Goal: Task Accomplishment & Management: Use online tool/utility

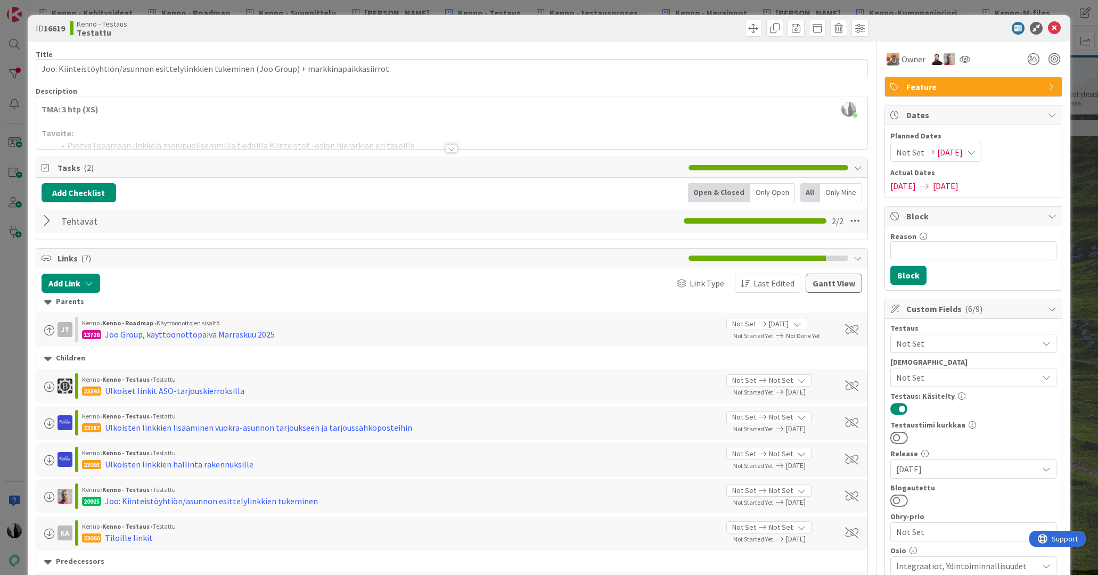
scroll to position [0, 666]
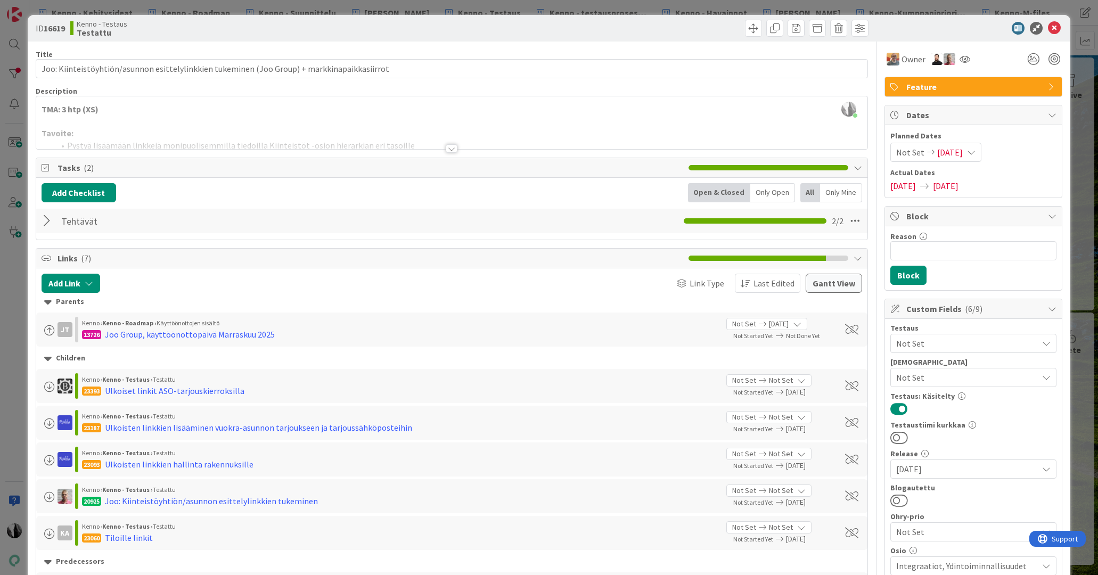
click at [453, 149] on div at bounding box center [452, 148] width 12 height 9
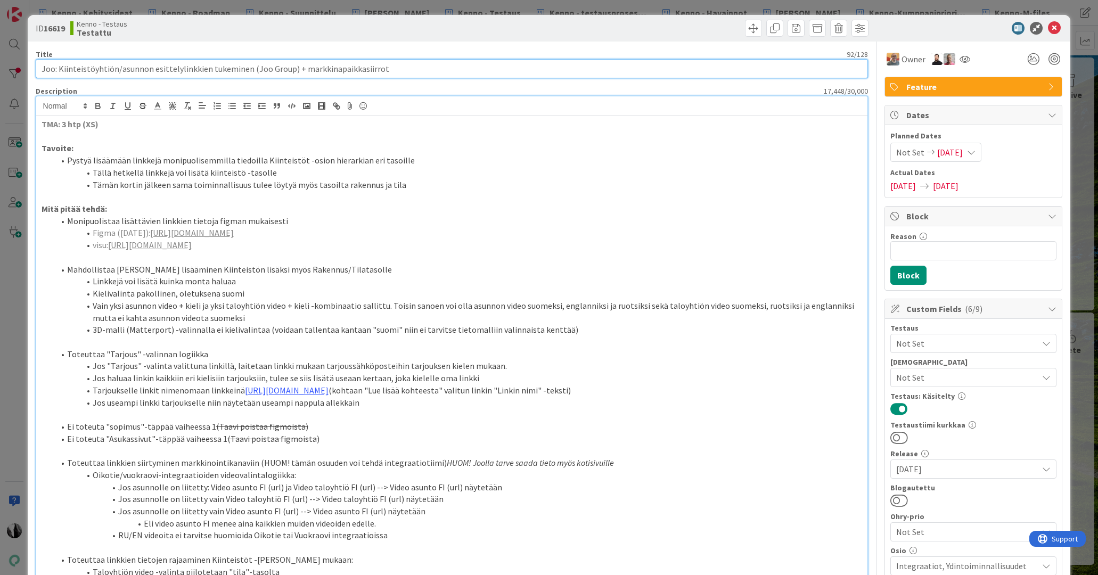
click at [162, 69] on input "Joo: Kiinteistöyhtiön/asunnon esittelylinkkien tukeminen (Joo Group) + markkina…" at bounding box center [452, 68] width 833 height 19
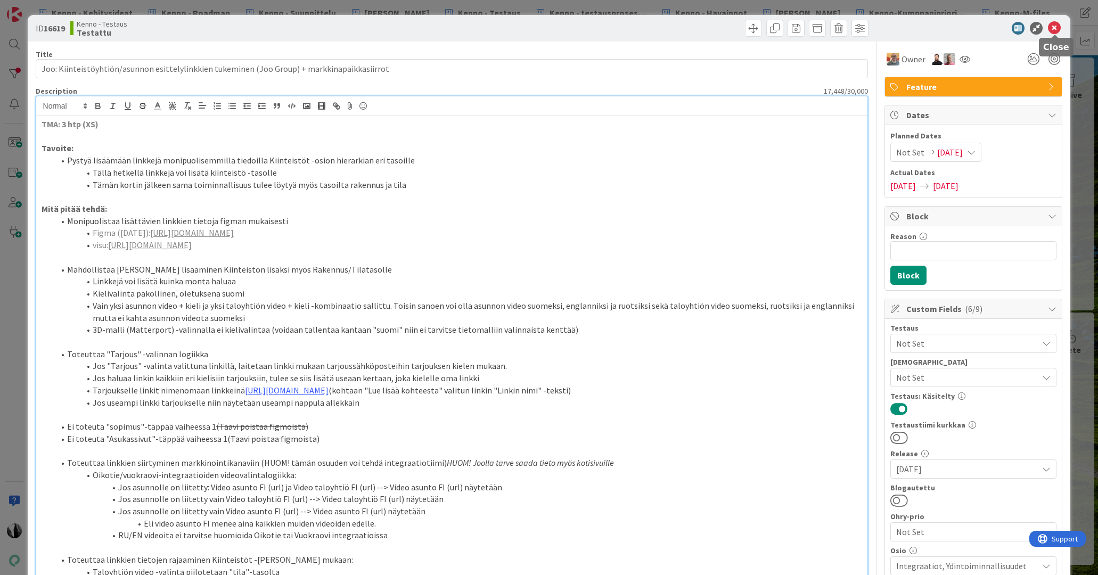
click at [1054, 29] on icon at bounding box center [1054, 28] width 13 height 13
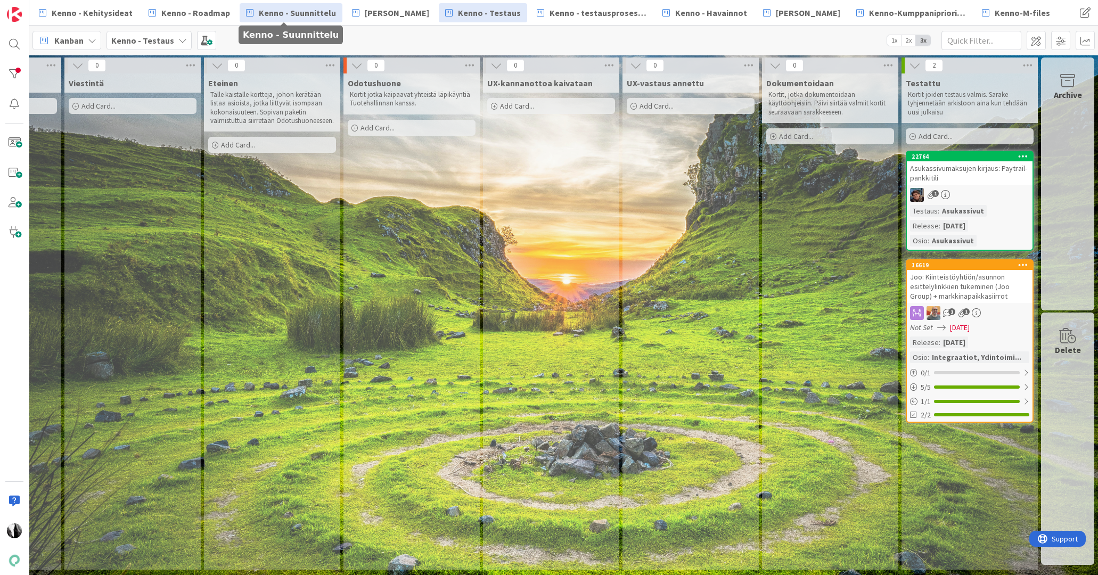
click at [280, 17] on span "Kenno - Suunnittelu" at bounding box center [297, 12] width 77 height 13
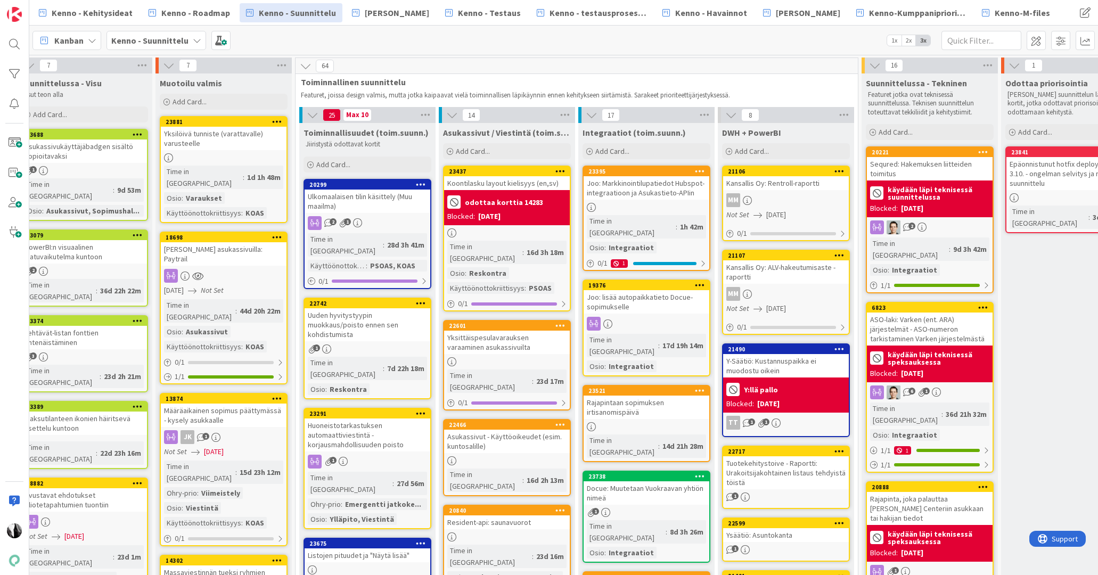
scroll to position [0, 297]
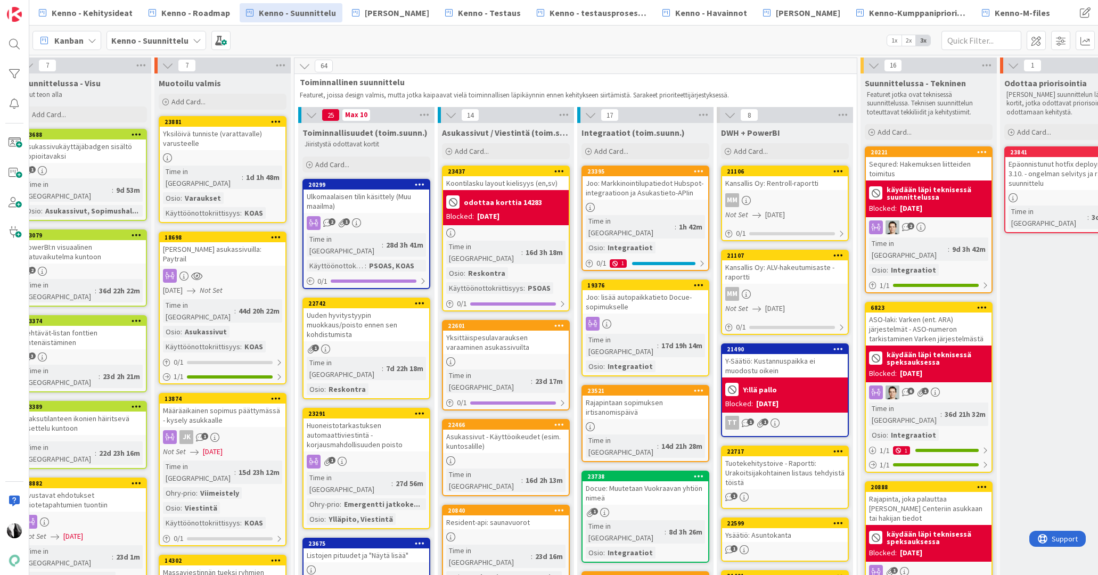
click at [641, 187] on div "Joo: Markkinointilupatiedot Hubspot-integraatioon ja Asukastieto-APIin" at bounding box center [646, 187] width 126 height 23
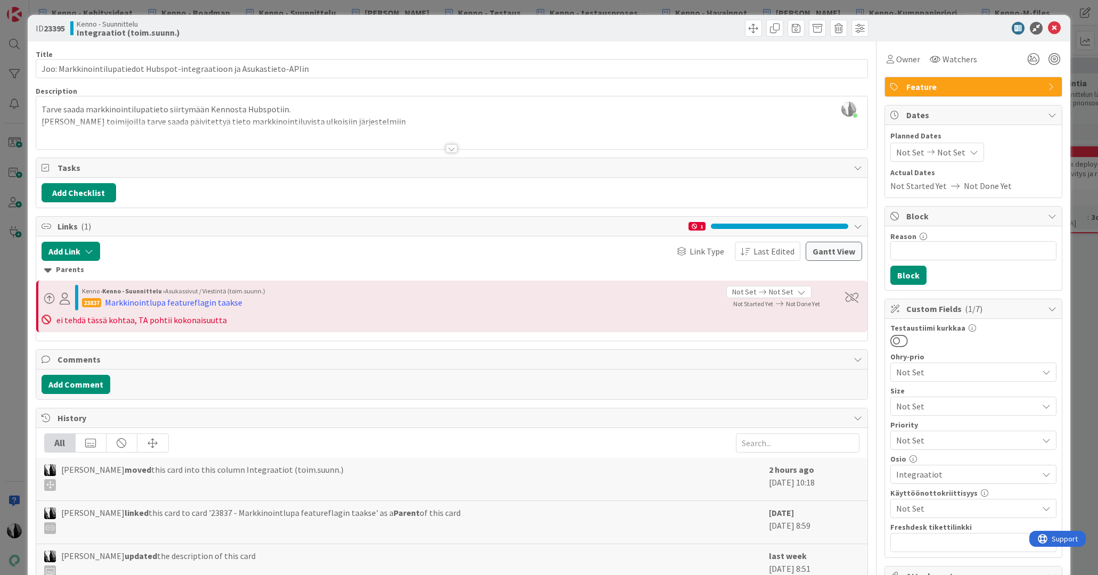
click at [452, 149] on div at bounding box center [452, 148] width 12 height 9
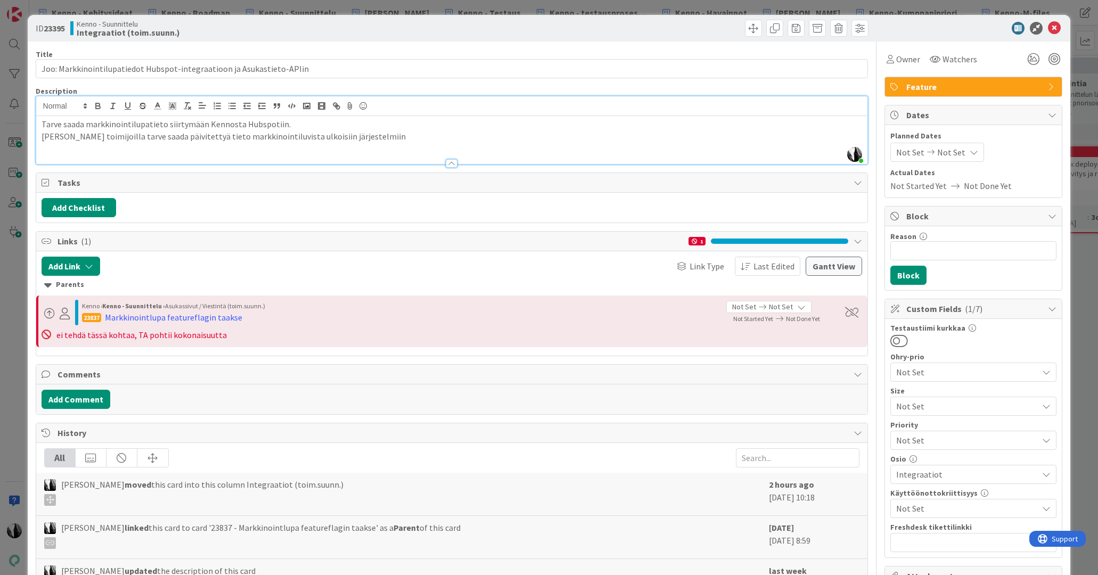
click at [355, 136] on p "[PERSON_NAME] toimijoilla tarve saada päivitettyä tieto markkinointiluvista ulk…" at bounding box center [452, 136] width 821 height 12
click at [621, 29] on div at bounding box center [662, 28] width 414 height 17
click at [944, 30] on div at bounding box center [968, 28] width 189 height 13
click at [1055, 27] on icon at bounding box center [1054, 28] width 13 height 13
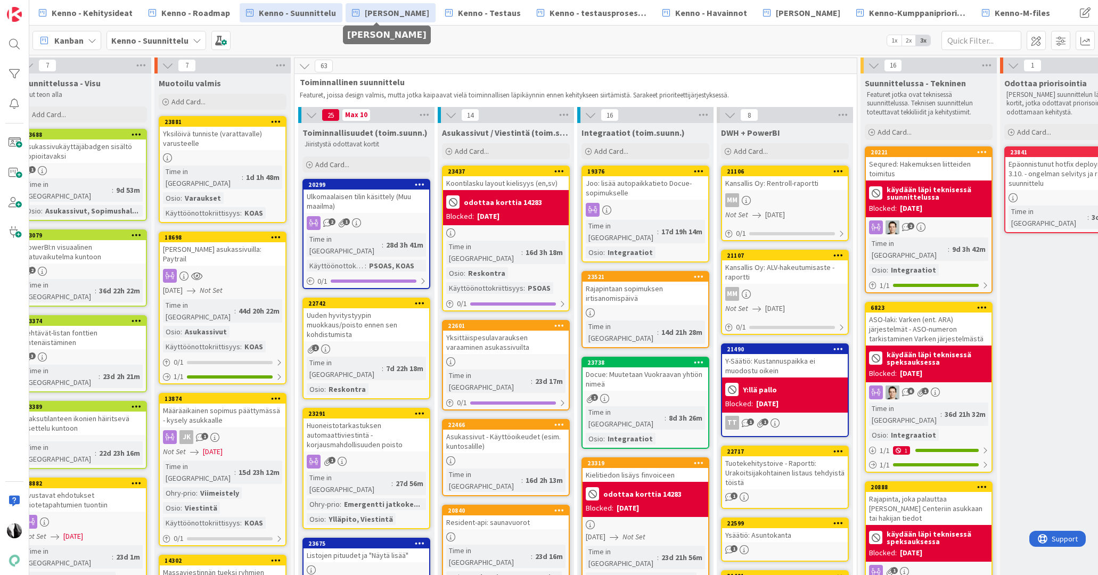
click at [399, 18] on span "[PERSON_NAME]" at bounding box center [397, 12] width 64 height 13
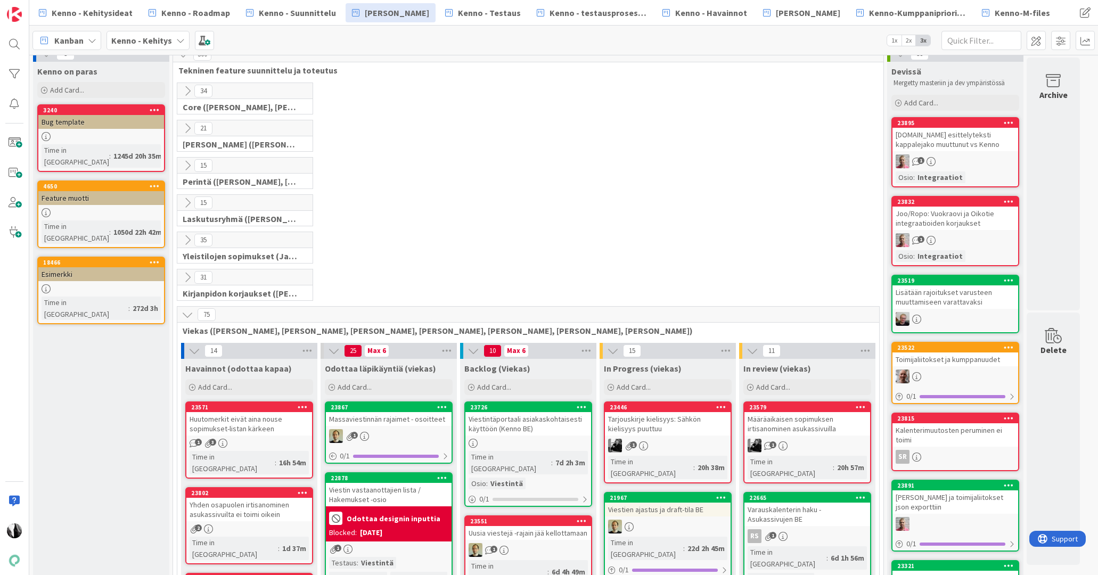
scroll to position [13, 0]
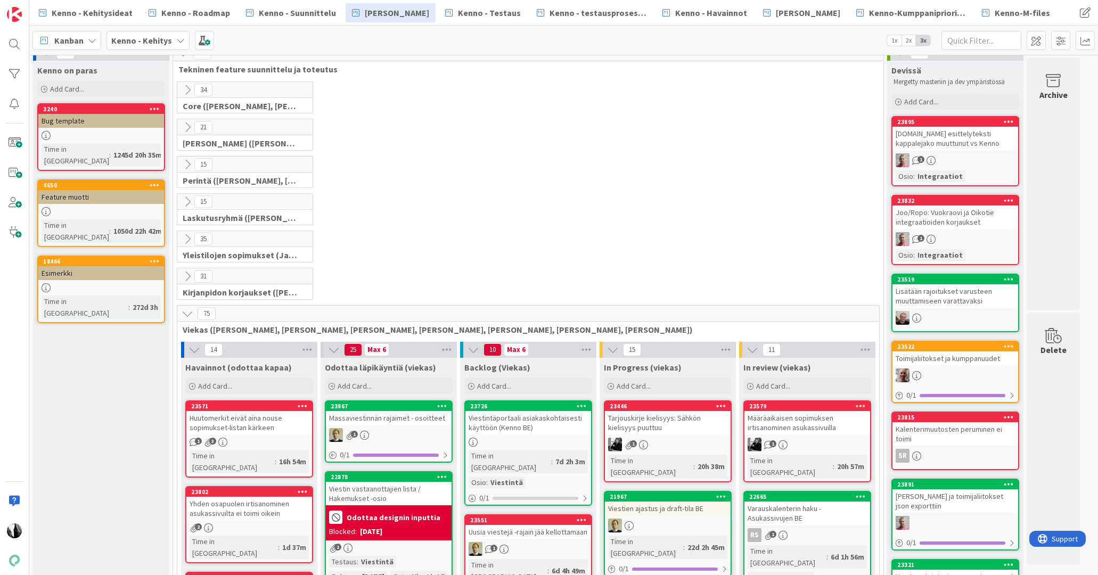
click at [187, 314] on icon at bounding box center [188, 314] width 12 height 12
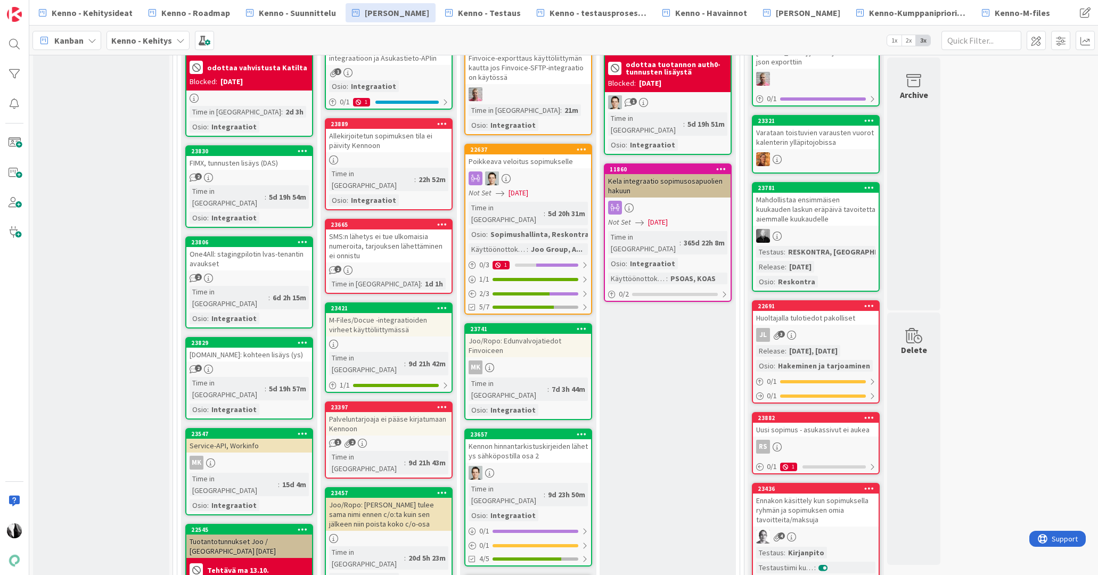
scroll to position [463, 0]
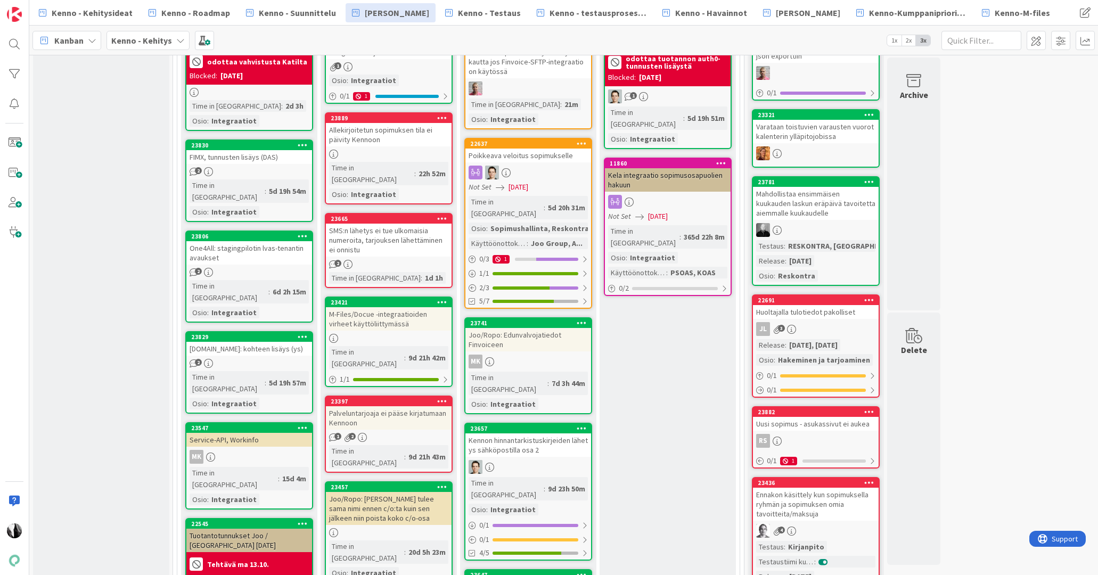
click at [389, 137] on div "Allekirjoitetun sopimuksen tila ei päivity Kennoon" at bounding box center [389, 134] width 126 height 23
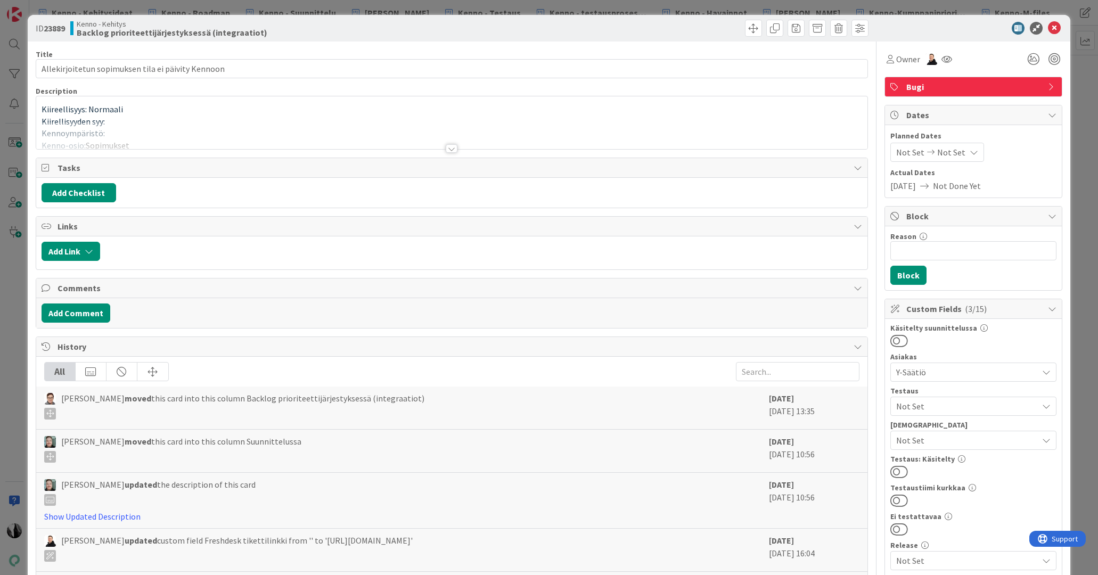
click at [451, 151] on div at bounding box center [452, 148] width 12 height 9
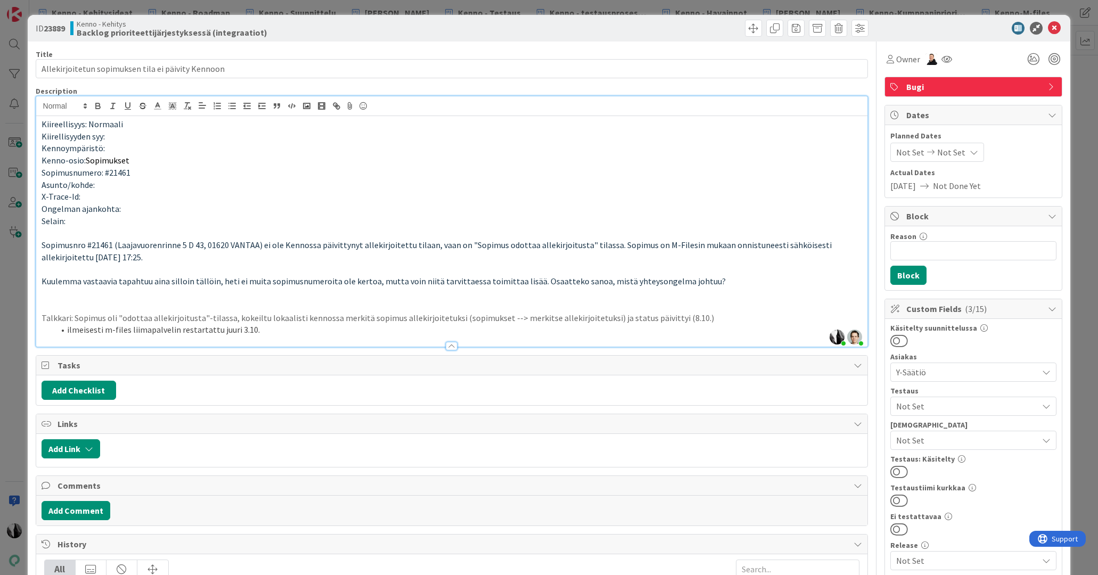
drag, startPoint x: 42, startPoint y: 258, endPoint x: 149, endPoint y: 258, distance: 107.0
click at [149, 258] on p "Sopimusnro #21461 (Laajavuorenrinne 5 D 43, 01620 VANTAA) ei ole Kennossa päivi…" at bounding box center [452, 251] width 821 height 24
click at [146, 258] on p "Sopimusnro #21461 (Laajavuorenrinne 5 D 43, 01620 VANTAA) ei ole Kennossa päivi…" at bounding box center [452, 251] width 821 height 24
click at [1054, 25] on icon at bounding box center [1054, 28] width 13 height 13
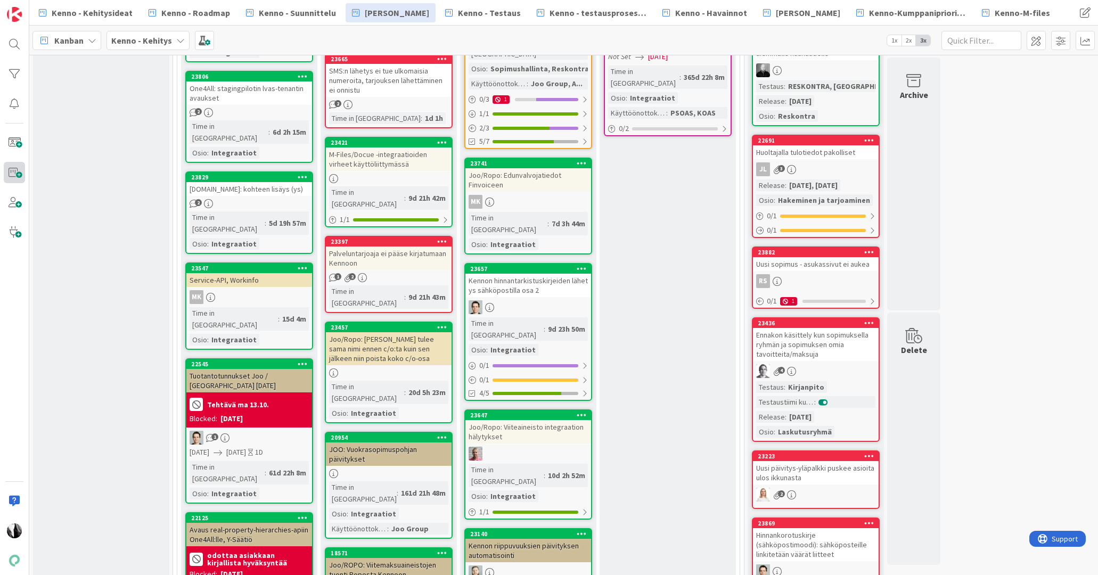
scroll to position [621, 0]
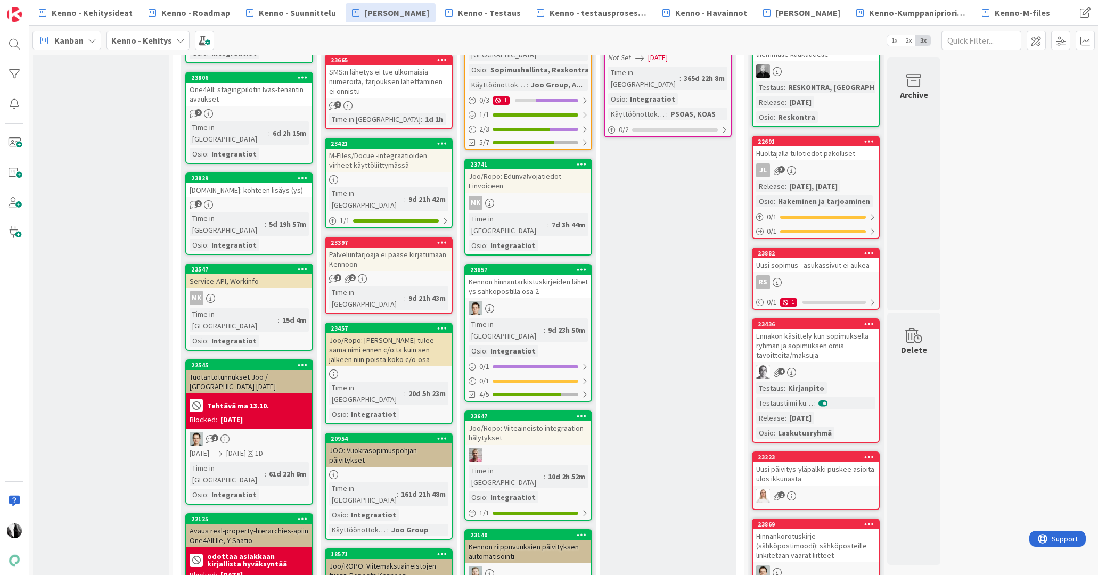
click at [382, 149] on div "M-Files/Docue -integraatioiden virheet käyttöliittymässä" at bounding box center [389, 160] width 126 height 23
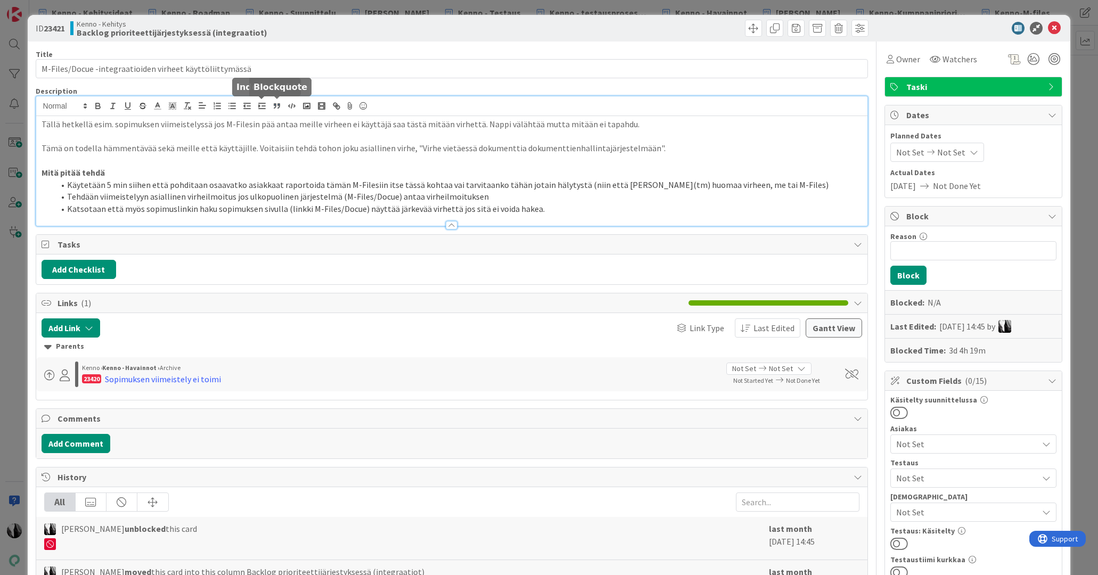
drag, startPoint x: 231, startPoint y: 109, endPoint x: 283, endPoint y: 109, distance: 51.7
click at [283, 109] on div "Tällä hetkellä esim. sopimuksen viimeistelyssä jos M-Filesin pää antaa meille v…" at bounding box center [452, 160] width 832 height 129
click at [908, 34] on div at bounding box center [968, 28] width 189 height 13
click at [1053, 28] on icon at bounding box center [1054, 28] width 13 height 13
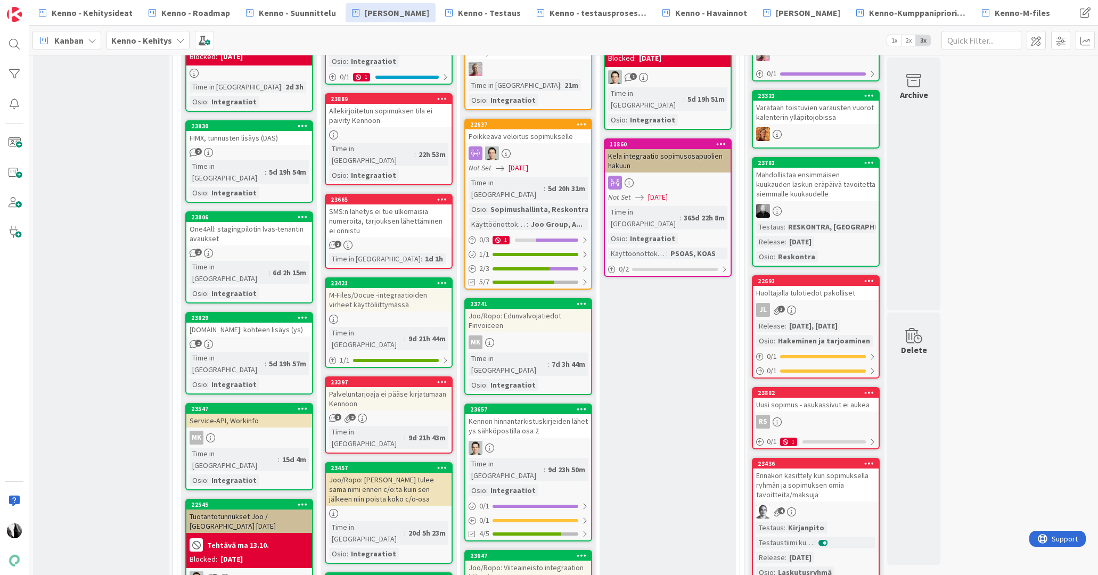
scroll to position [479, 0]
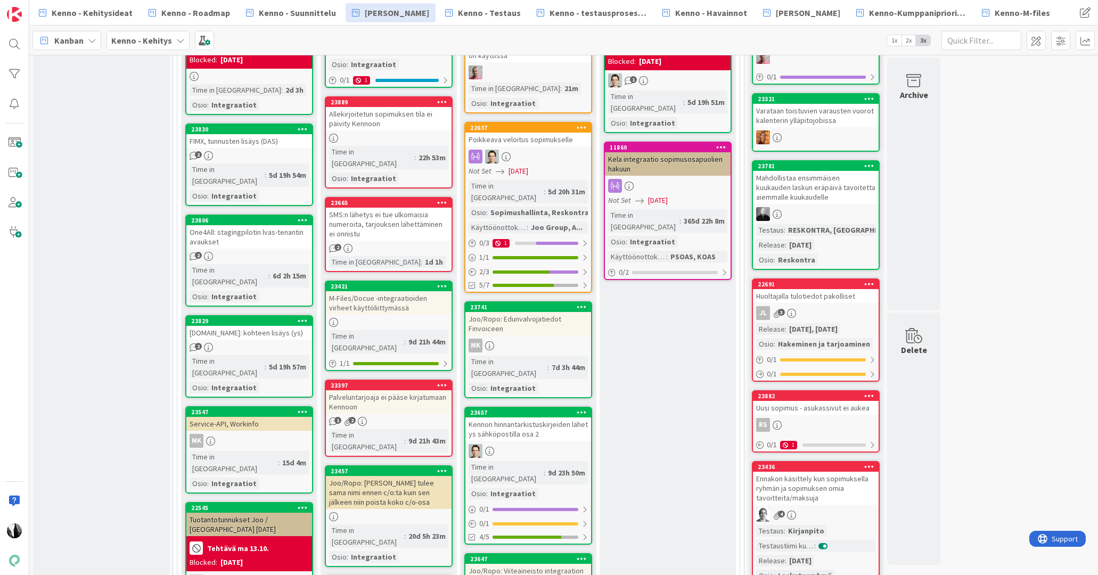
click at [384, 209] on div "SMS:n lähetys ei tue ulkomaisia numeroita, tarjouksen lähettäminen ei onnistu" at bounding box center [389, 224] width 126 height 33
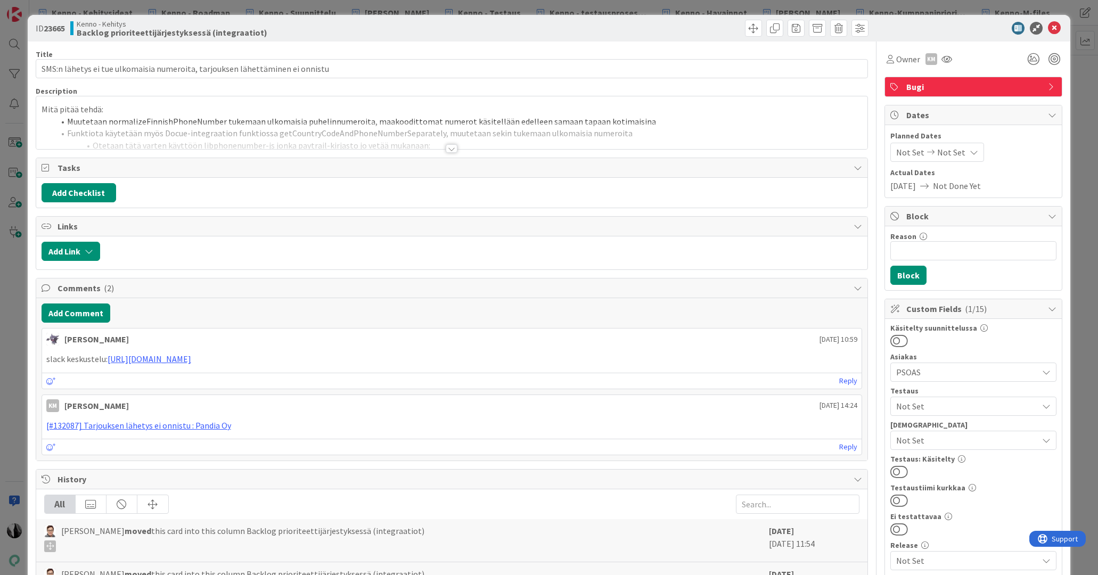
click at [449, 150] on div at bounding box center [452, 148] width 12 height 9
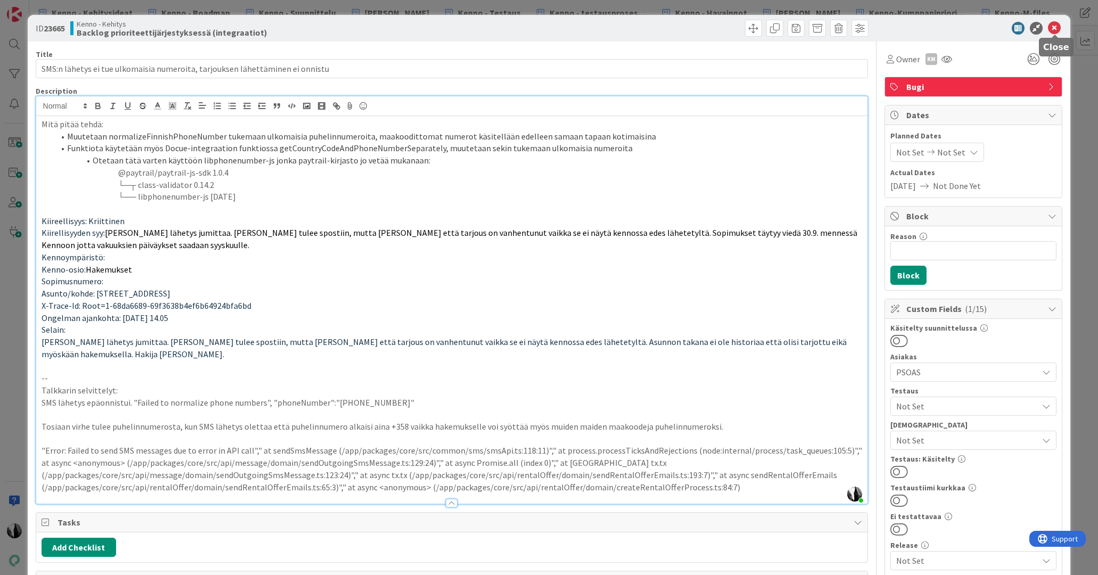
drag, startPoint x: 1052, startPoint y: 26, endPoint x: 1046, endPoint y: 30, distance: 7.4
click at [1052, 26] on icon at bounding box center [1054, 28] width 13 height 13
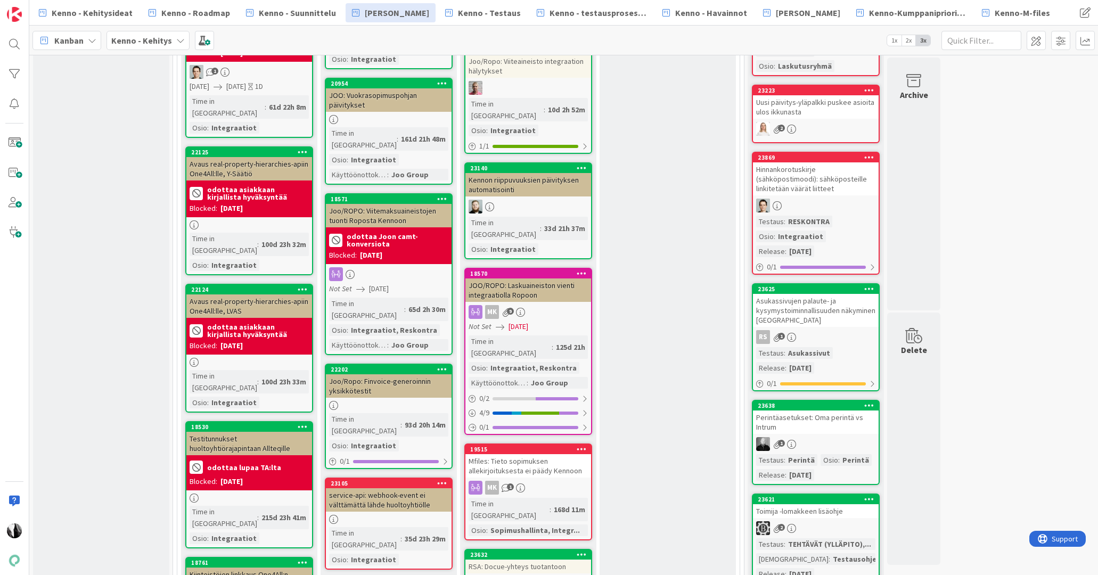
scroll to position [994, 0]
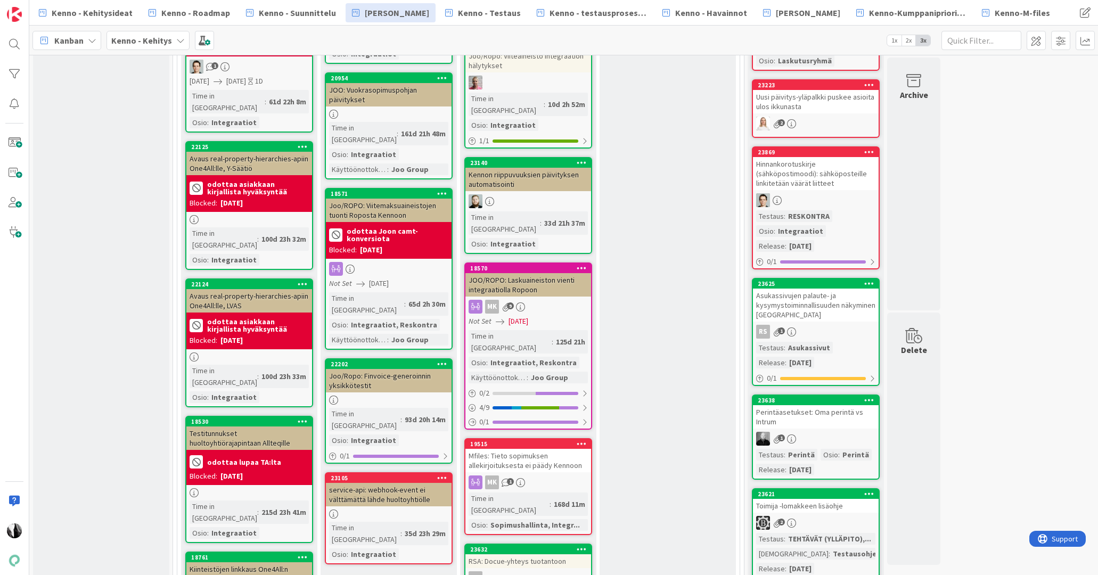
drag, startPoint x: 364, startPoint y: 476, endPoint x: 438, endPoint y: 455, distance: 77.4
click at [364, 573] on link "Show More (10)" at bounding box center [389, 581] width 128 height 17
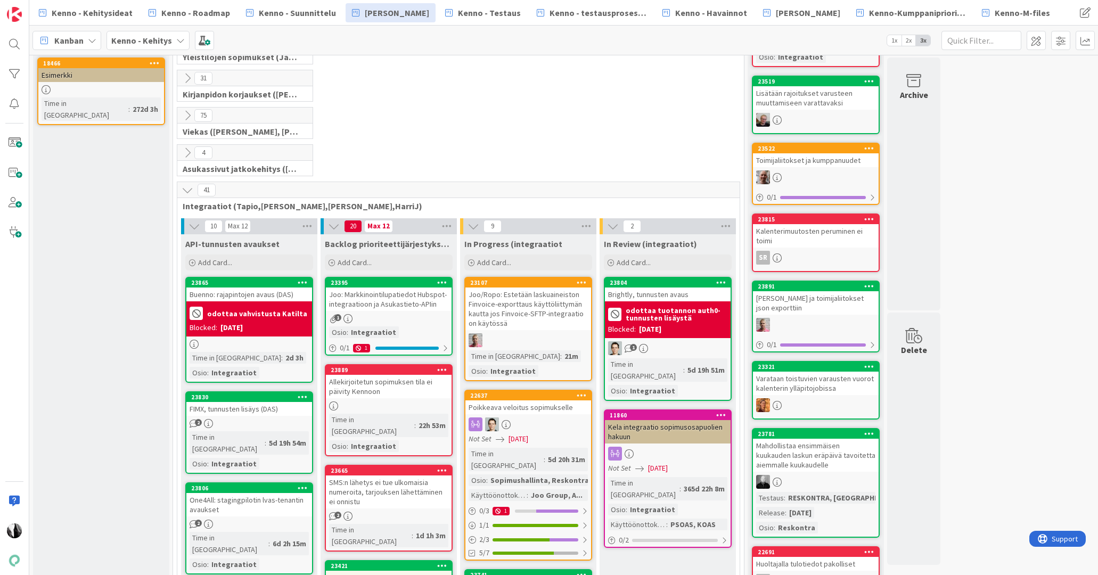
scroll to position [214, 0]
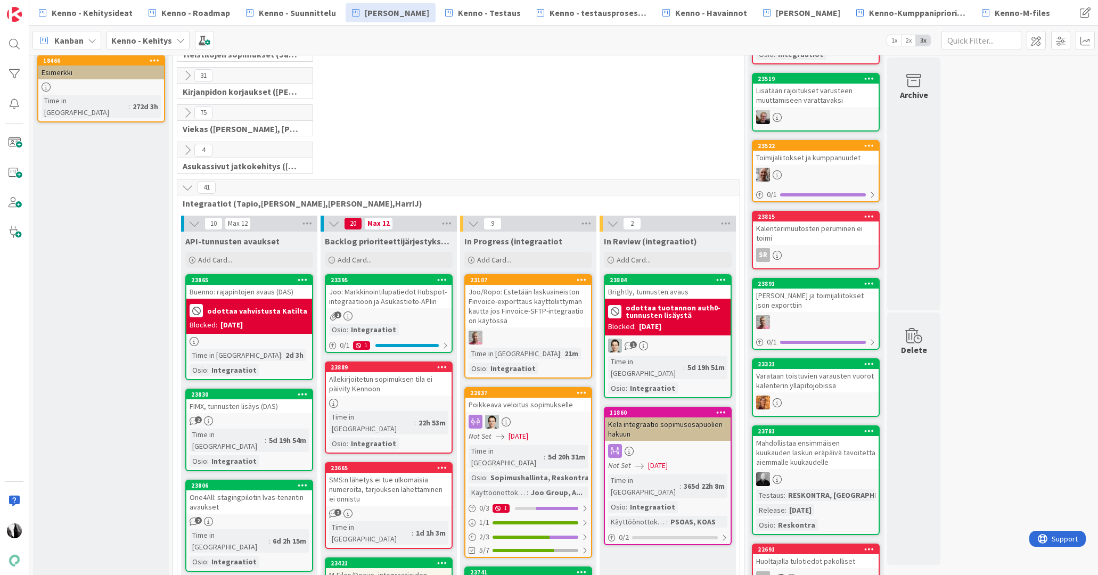
click at [186, 113] on icon at bounding box center [188, 113] width 12 height 12
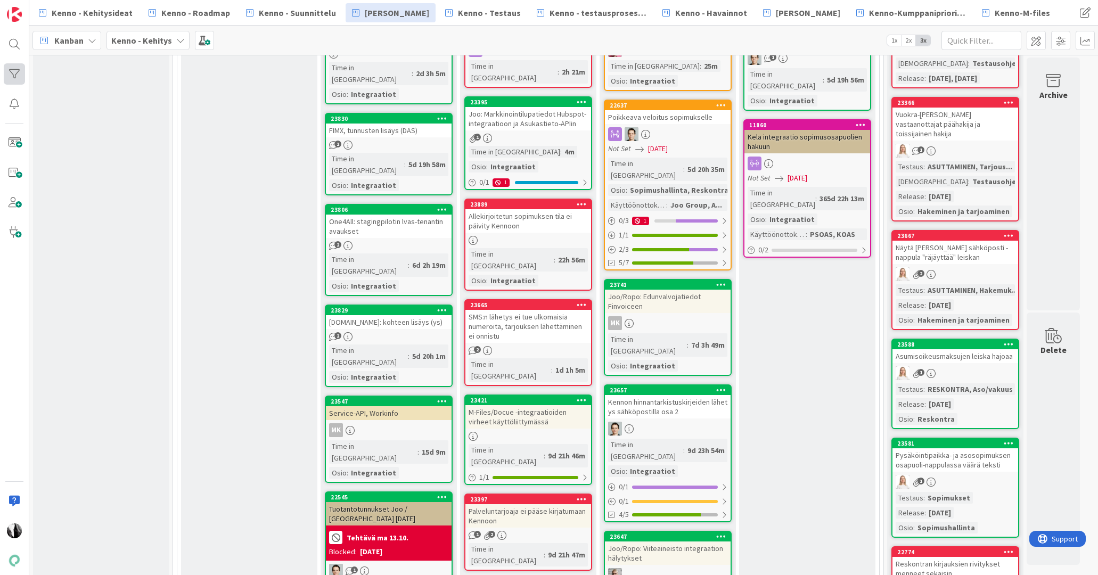
scroll to position [2861, 0]
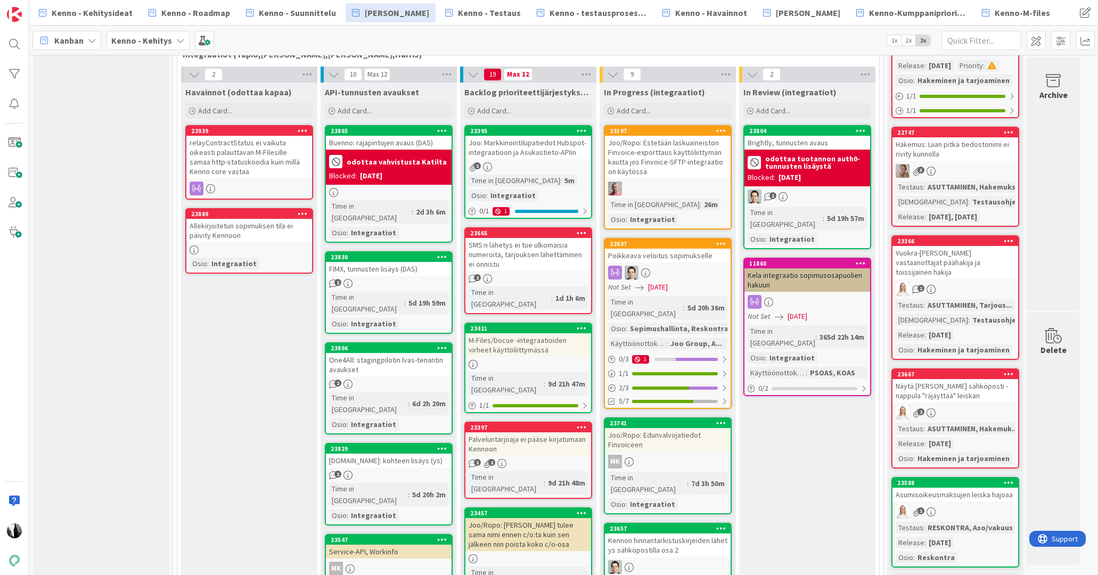
scroll to position [2724, 0]
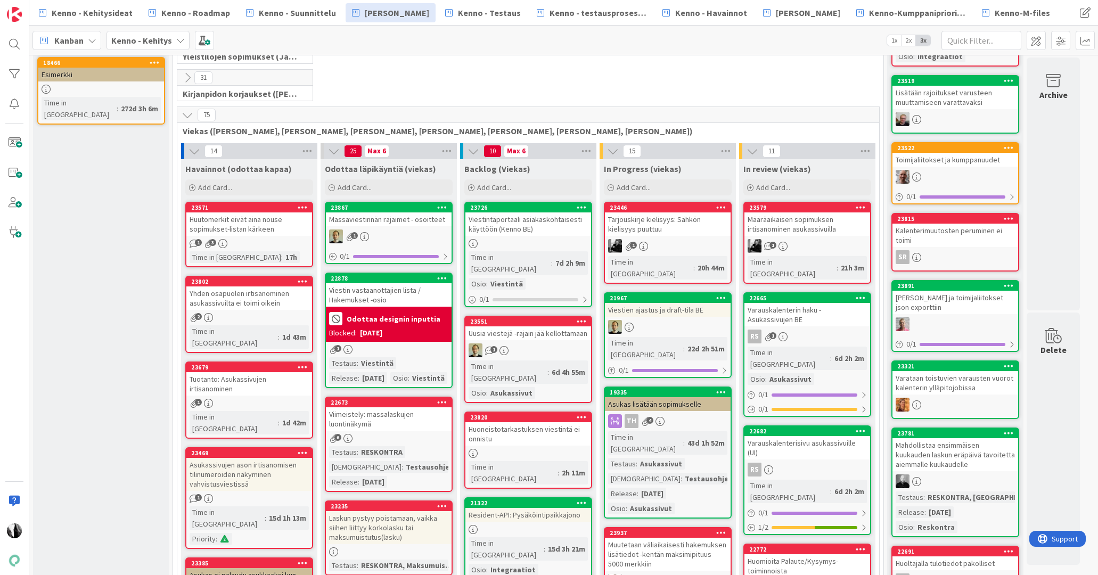
scroll to position [205, 0]
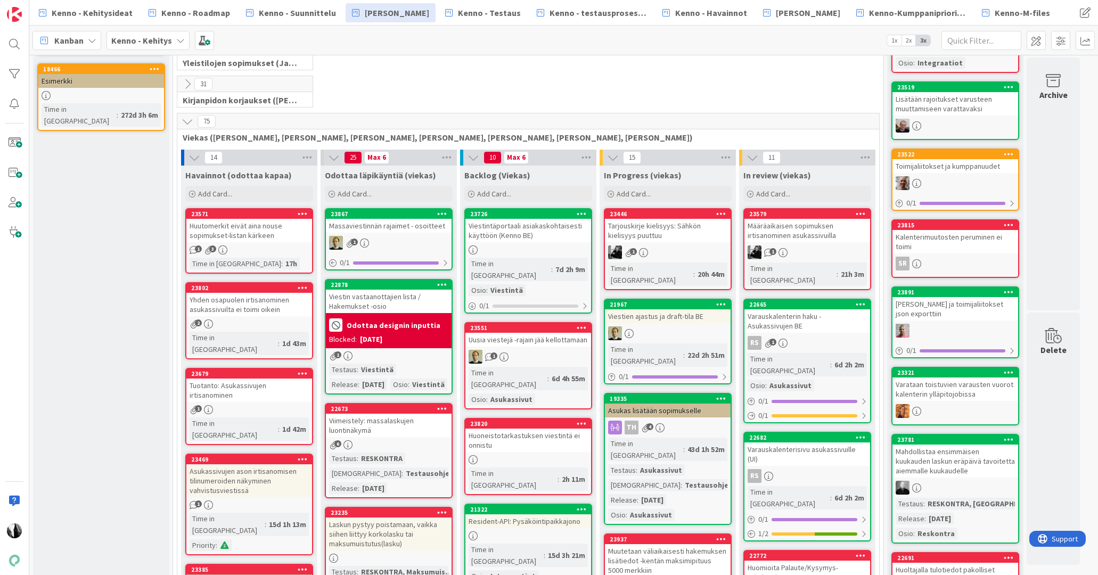
click at [185, 118] on icon at bounding box center [188, 122] width 12 height 12
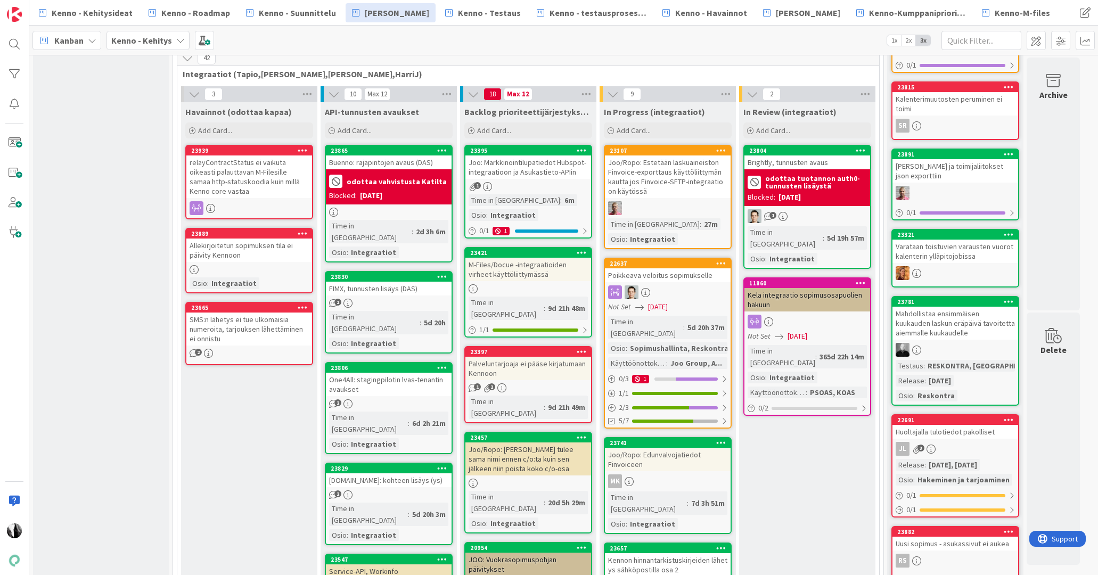
scroll to position [345, 0]
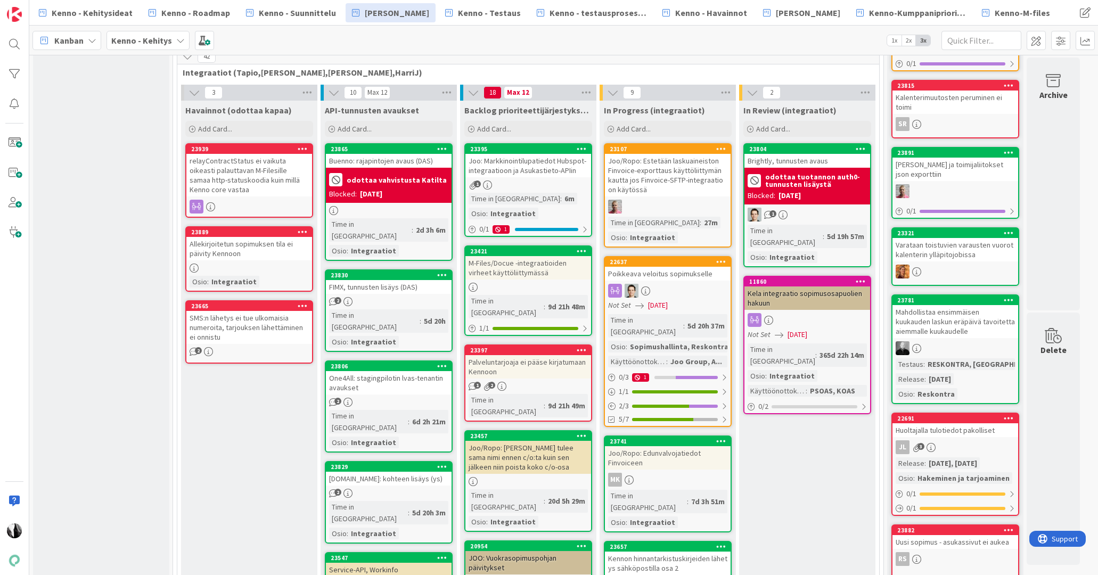
click at [540, 355] on div "Palveluntarjoaja ei pääse kirjatumaan Kennoon" at bounding box center [528, 366] width 126 height 23
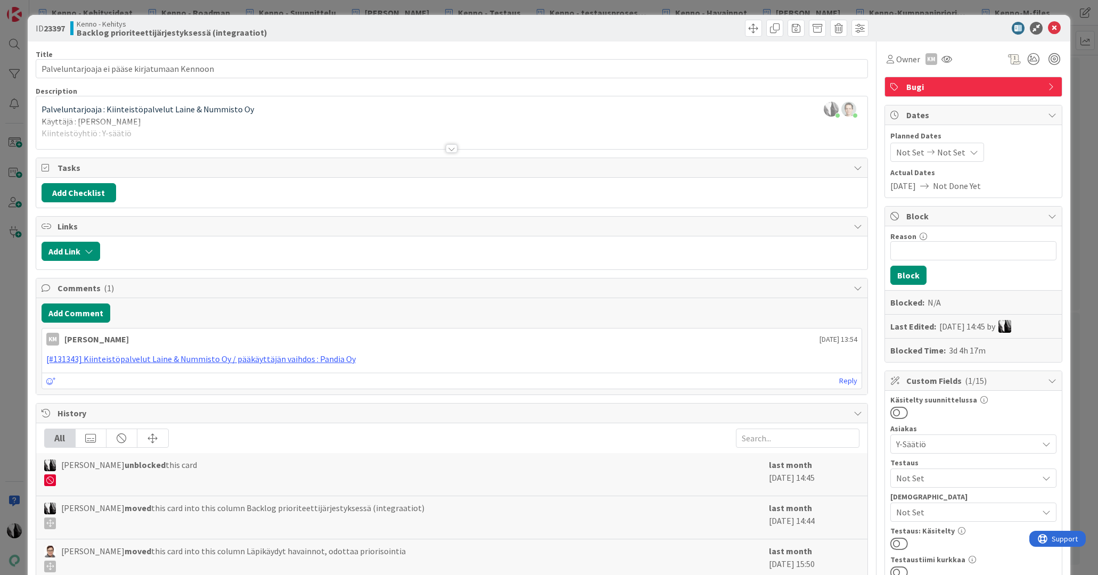
click at [454, 148] on div at bounding box center [452, 148] width 12 height 9
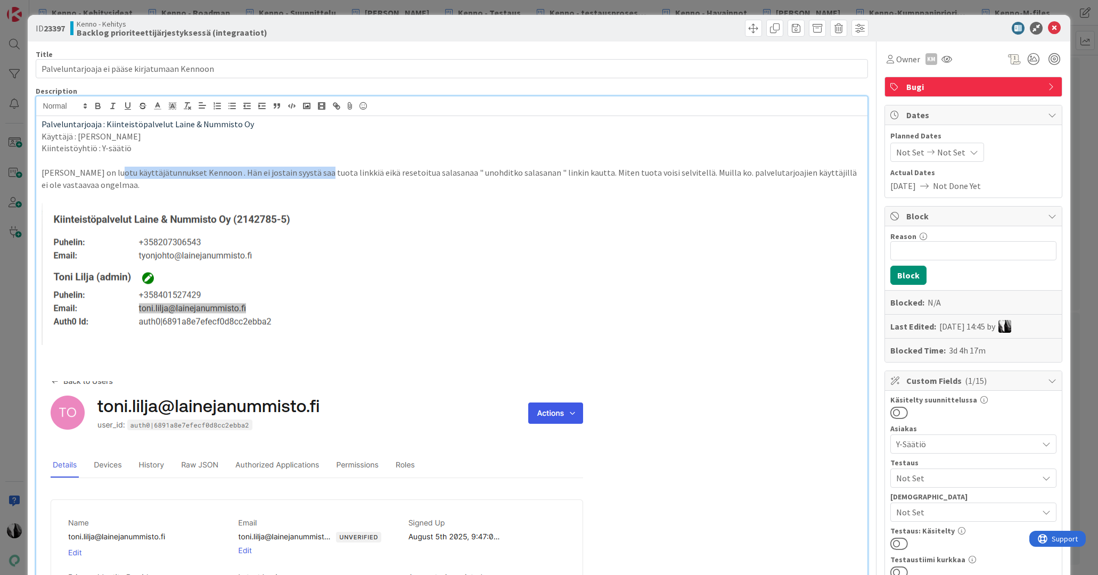
drag, startPoint x: 101, startPoint y: 170, endPoint x: 304, endPoint y: 171, distance: 202.9
click at [304, 171] on p "Toni Liljalle on luotu käyttäjätunnukset Kennoon . Hän ei jostain syystä saa tu…" at bounding box center [452, 179] width 821 height 24
click at [400, 175] on p "Toni Liljalle on luotu käyttäjätunnukset Kennoon . Hän ei jostain syystä saa tu…" at bounding box center [452, 179] width 821 height 24
drag, startPoint x: 473, startPoint y: 173, endPoint x: 637, endPoint y: 171, distance: 163.5
click at [637, 171] on p "Toni Liljalle on luotu käyttäjätunnukset Kennoon . Hän ei jostain syystä saa tu…" at bounding box center [452, 179] width 821 height 24
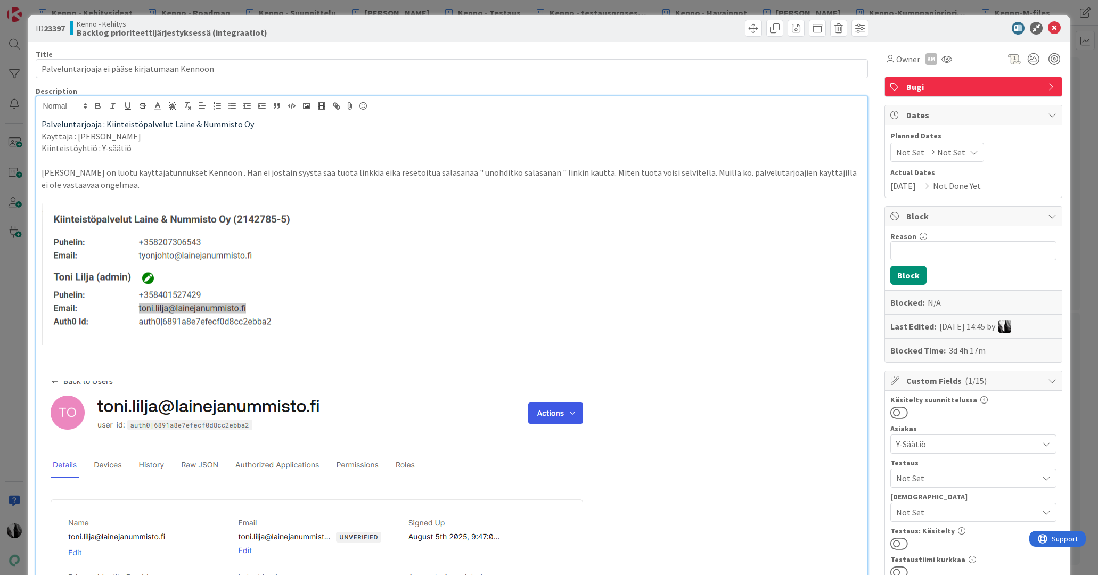
click at [980, 28] on div at bounding box center [968, 28] width 189 height 13
click at [1057, 27] on icon at bounding box center [1054, 28] width 13 height 13
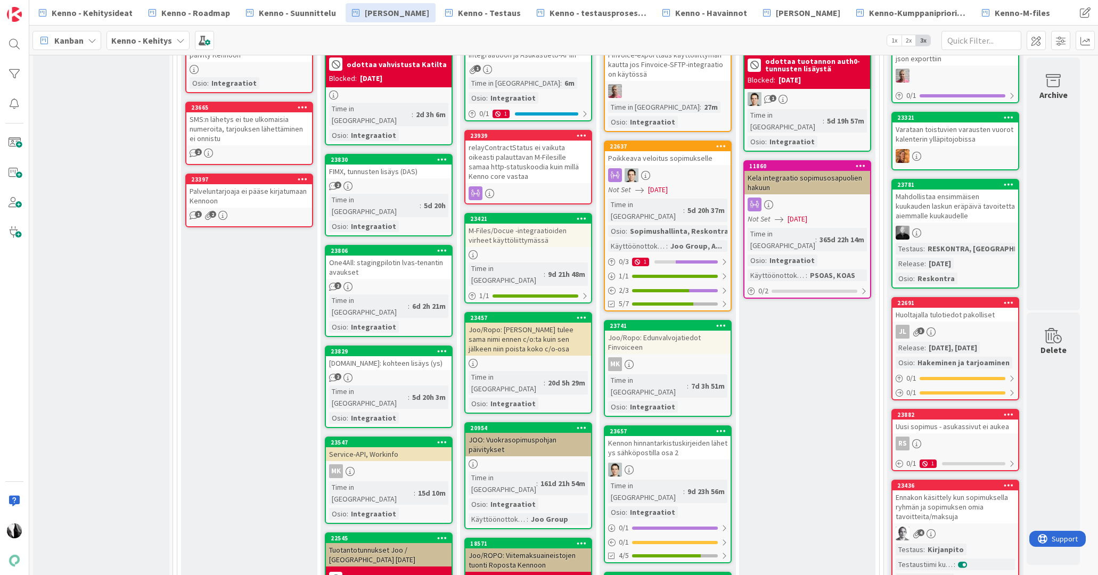
scroll to position [463, 0]
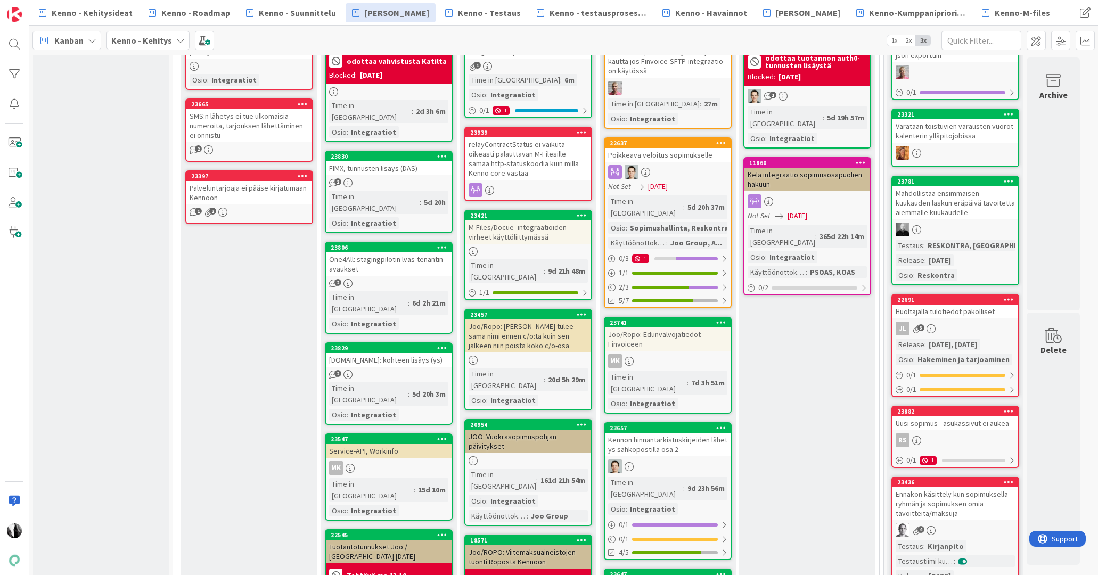
click at [526, 234] on div "M-Files/Docue -integraatioiden virheet käyttöliittymässä" at bounding box center [528, 231] width 126 height 23
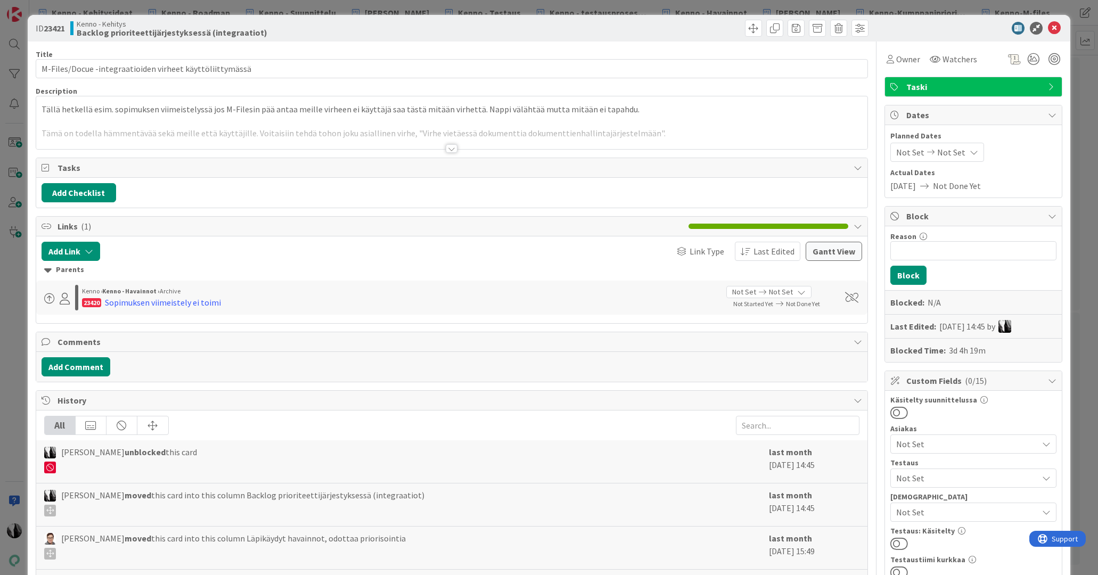
click at [453, 148] on div at bounding box center [452, 148] width 12 height 9
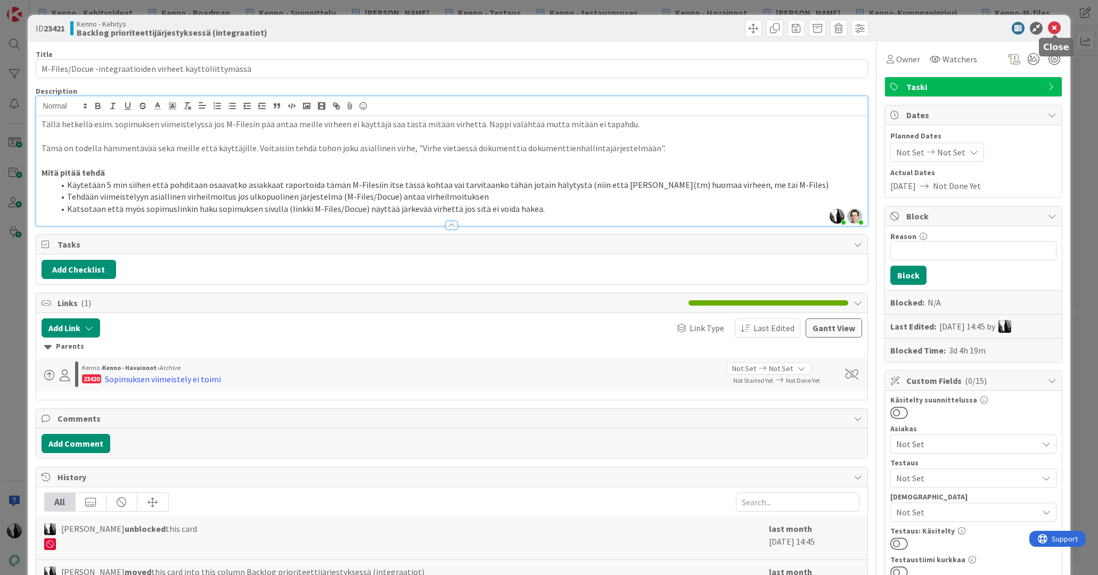
click at [1052, 27] on icon at bounding box center [1054, 28] width 13 height 13
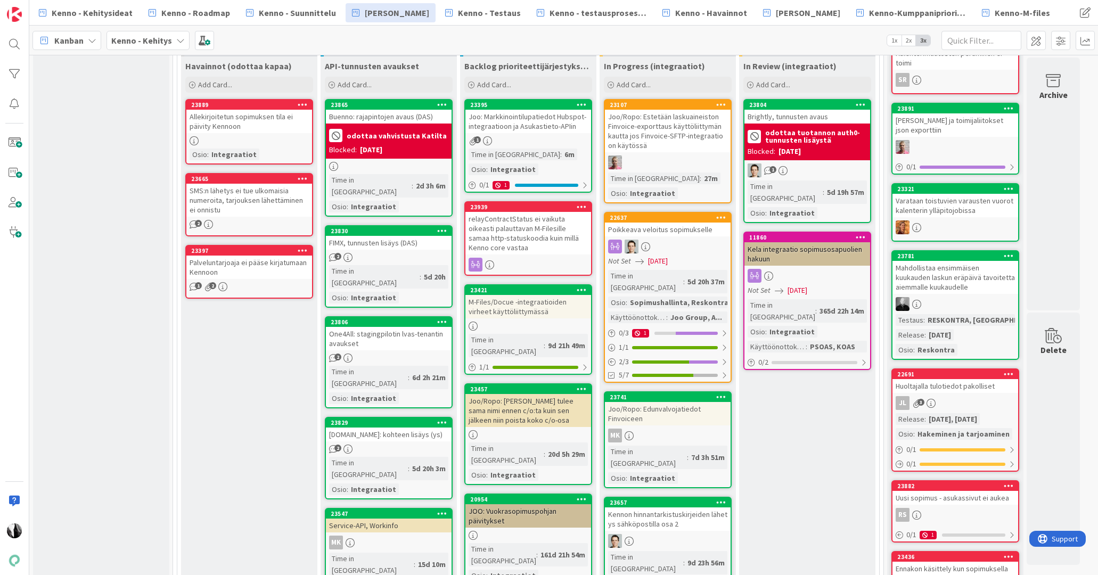
scroll to position [383, 0]
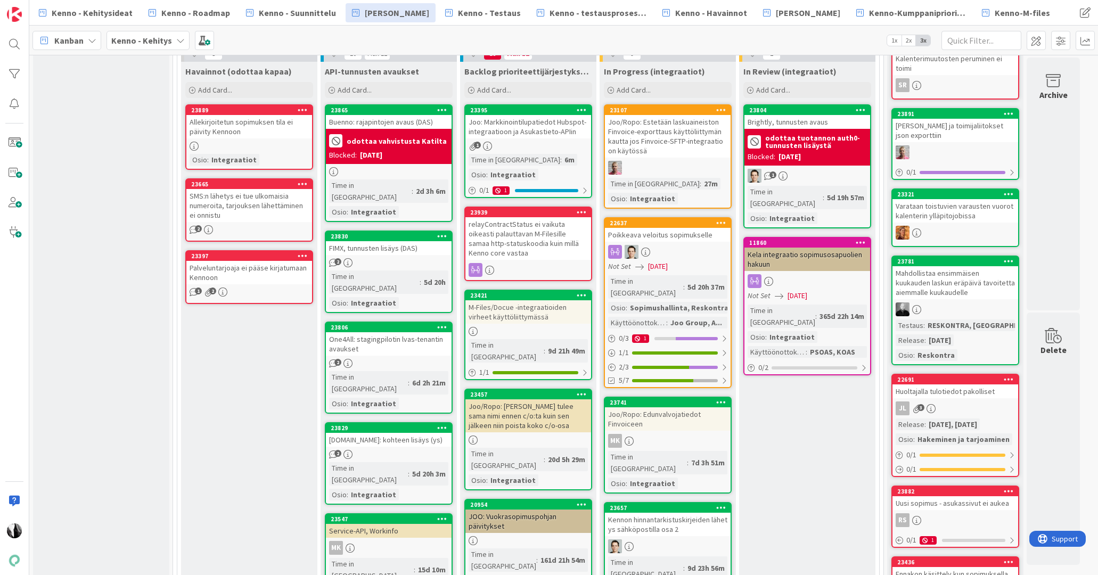
click at [526, 308] on div "M-Files/Docue -integraatioiden virheet käyttöliittymässä" at bounding box center [528, 311] width 126 height 23
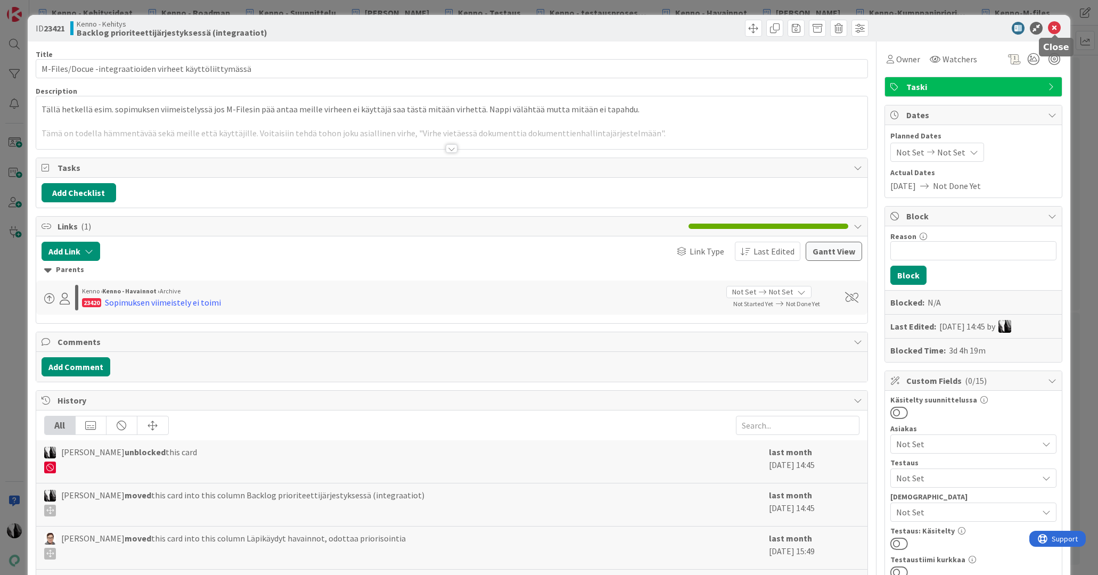
click at [1053, 28] on icon at bounding box center [1054, 28] width 13 height 13
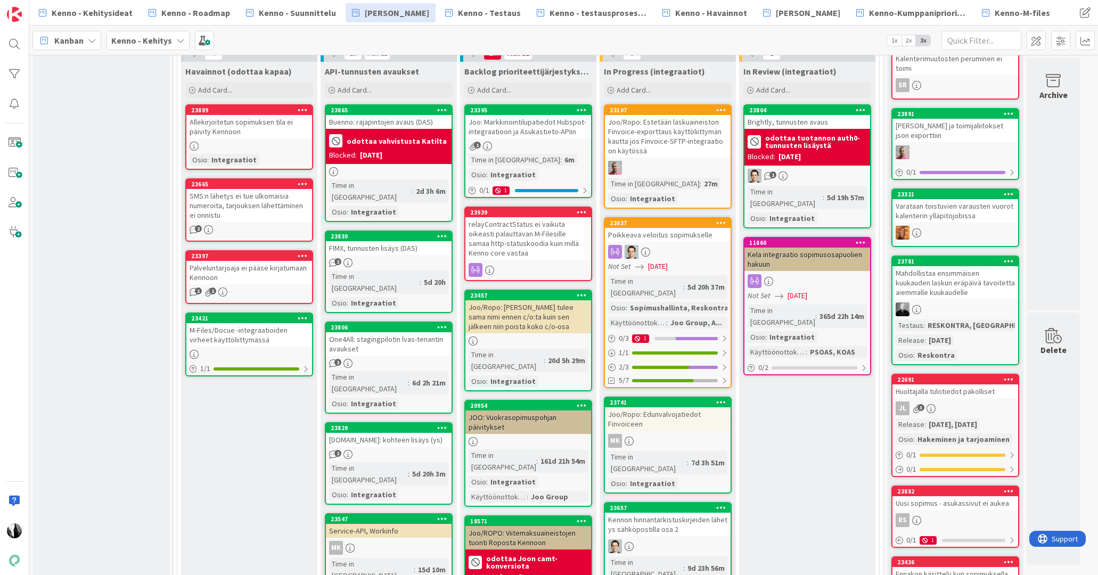
click at [253, 268] on div "Palveluntarjoaja ei pääse kirjatumaan Kennoon" at bounding box center [249, 272] width 126 height 23
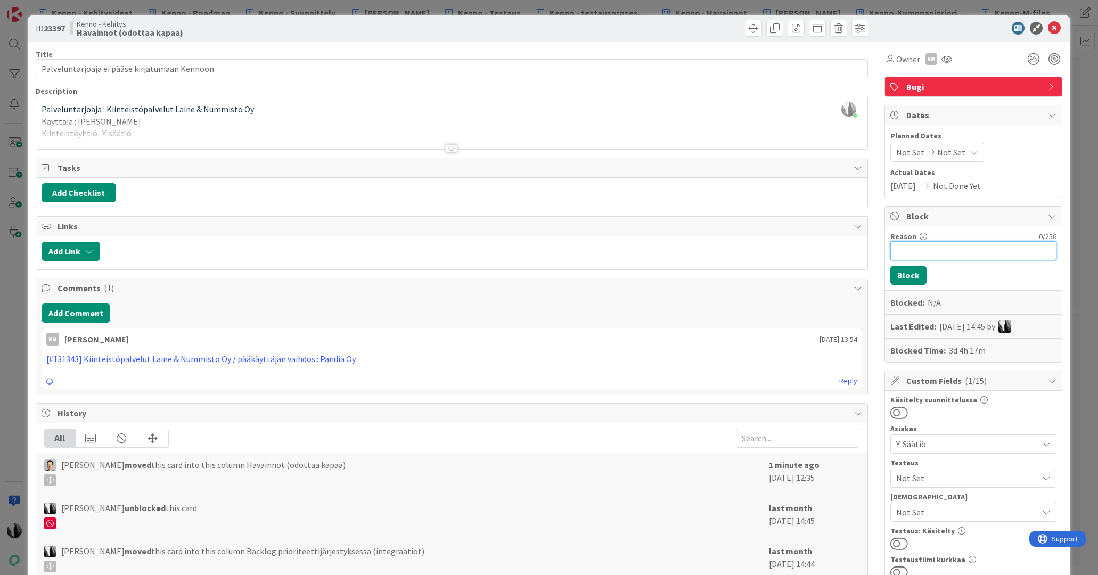
click at [933, 255] on input "Reason" at bounding box center [973, 250] width 166 height 19
type input "Jouni/Ilari?"
drag, startPoint x: 908, startPoint y: 278, endPoint x: 927, endPoint y: 263, distance: 24.2
click at [909, 278] on button "Block" at bounding box center [908, 275] width 36 height 19
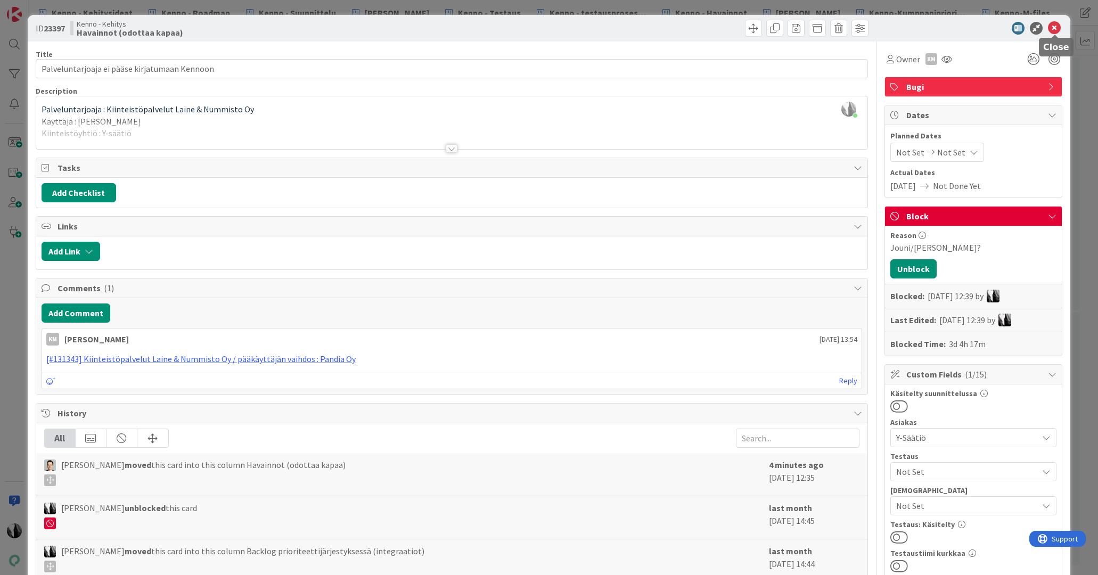
click at [1053, 28] on icon at bounding box center [1054, 28] width 13 height 13
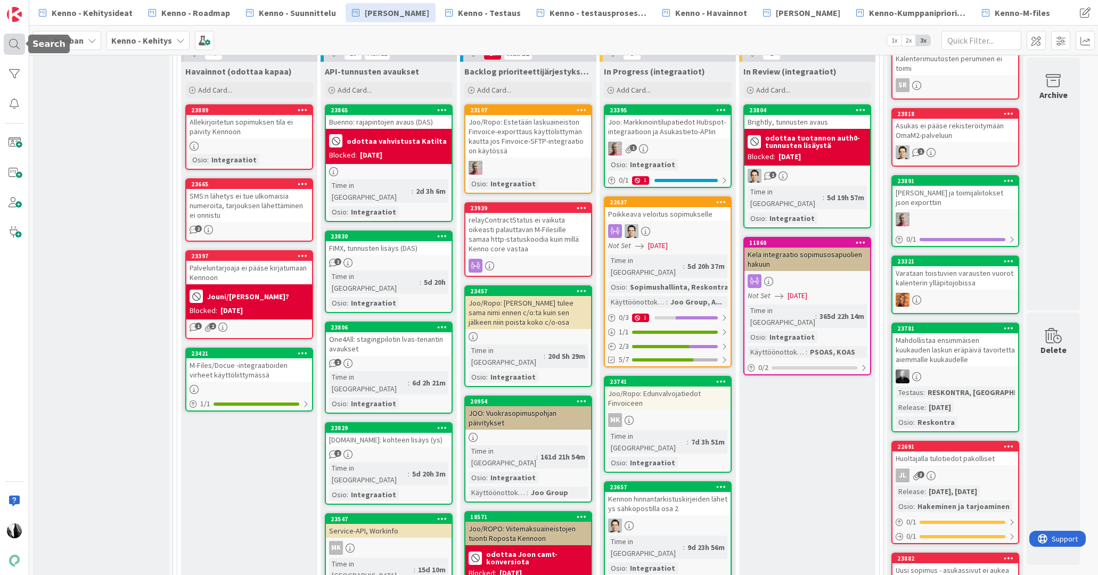
click at [8, 44] on div at bounding box center [14, 44] width 21 height 21
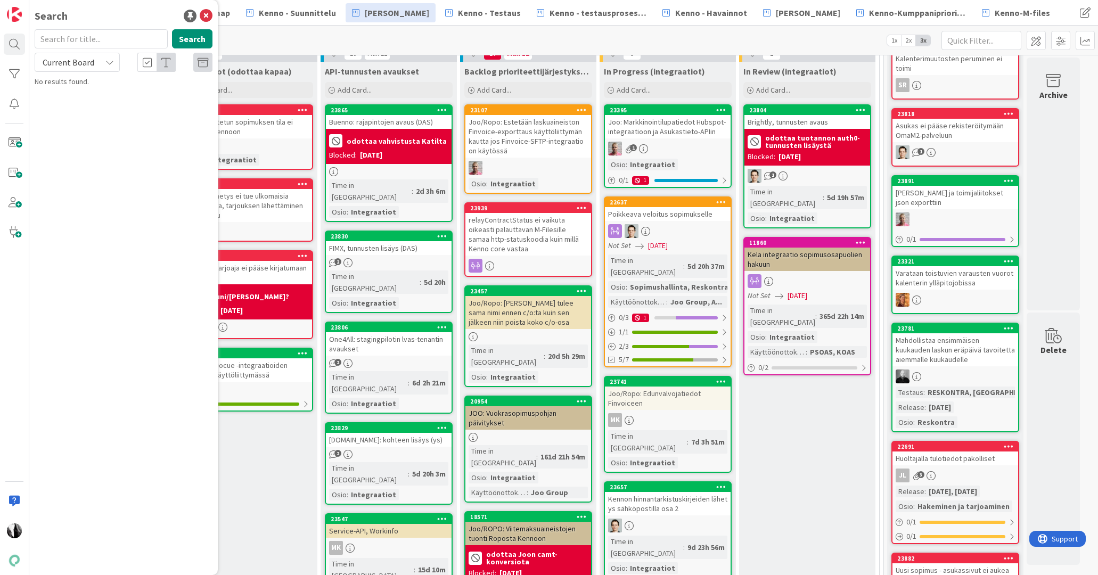
click at [116, 44] on input "text" at bounding box center [101, 38] width 133 height 19
type input "sequred"
click at [110, 60] on icon at bounding box center [109, 62] width 9 height 9
click at [94, 101] on span "All Boards" at bounding box center [95, 107] width 111 height 16
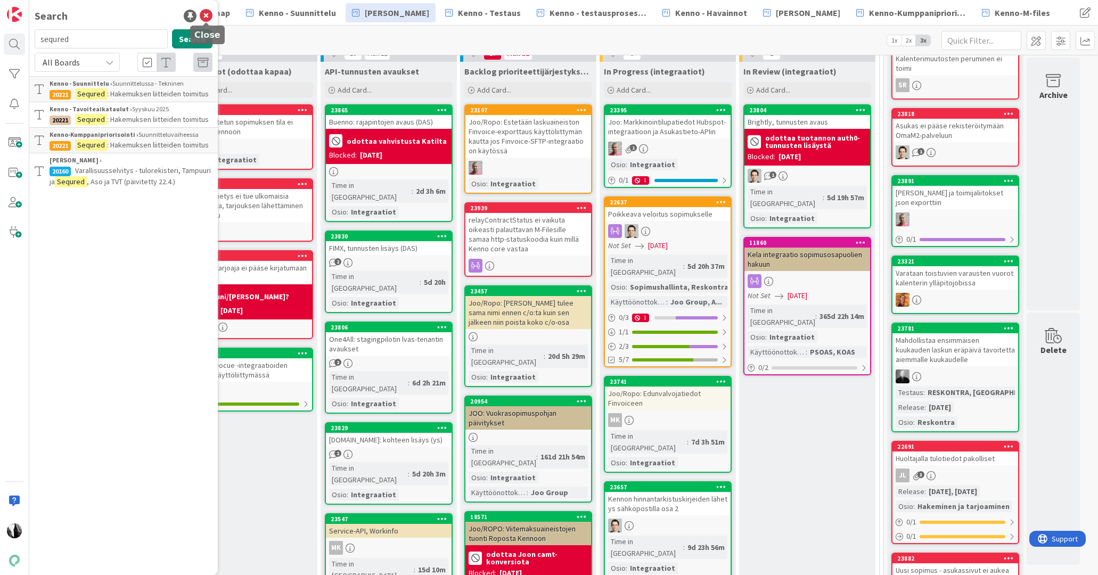
drag, startPoint x: 204, startPoint y: 14, endPoint x: 274, endPoint y: 28, distance: 70.6
click at [205, 14] on icon at bounding box center [206, 16] width 13 height 13
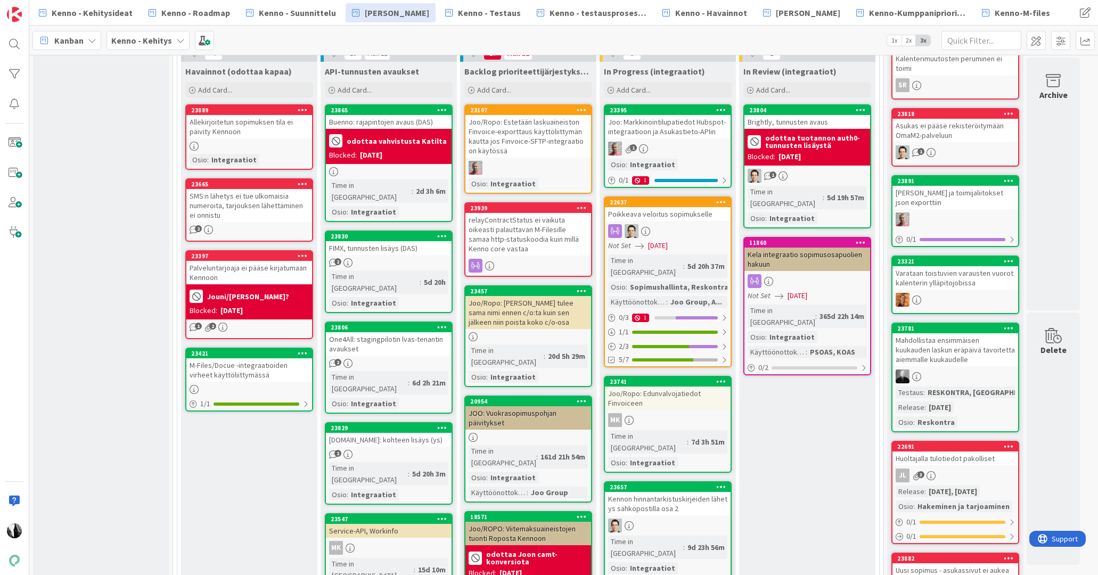
click at [277, 29] on div "Kanban Kenno - Kehitys 1x 2x 3x" at bounding box center [563, 40] width 1069 height 29
